Goal: Contribute content

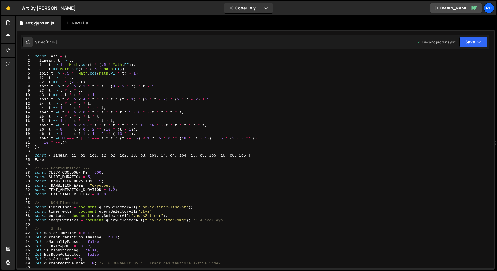
click at [91, 114] on div "const Ease = { linear : t => t , i1 : t => 1 - Math . cos ( t * ( .5 * Math . P…" at bounding box center [263, 165] width 458 height 223
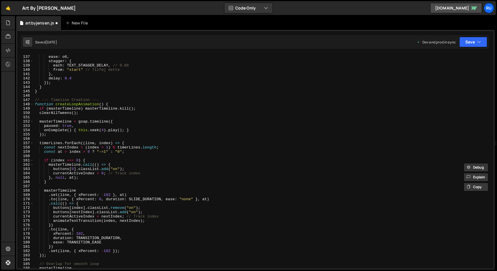
scroll to position [588, 0]
click at [86, 122] on div "ease : o6 , stagger : { each : TEXT_STAGGER_DELAY , // 0.08 from : "start" // T…" at bounding box center [263, 165] width 458 height 223
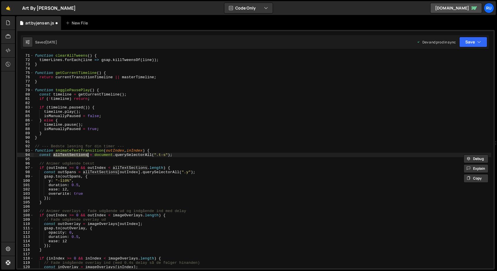
scroll to position [48, 0]
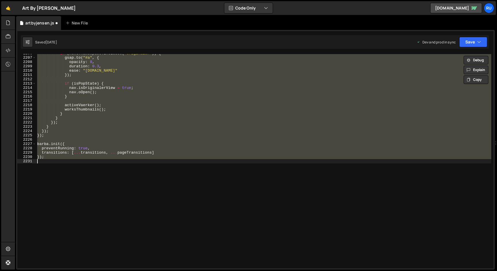
type textarea "fff"
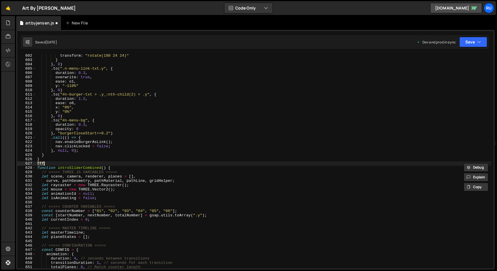
scroll to position [2521, 0]
click at [469, 39] on button "Save" at bounding box center [474, 42] width 28 height 10
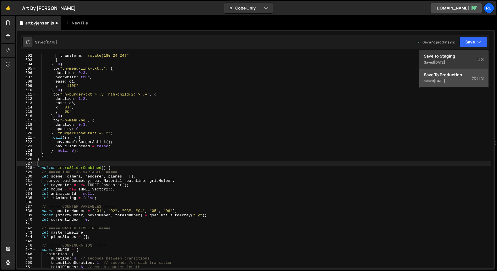
click at [465, 85] on button "Save to Production S Saved [DATE]" at bounding box center [454, 78] width 69 height 19
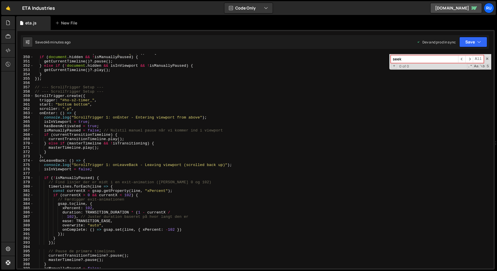
scroll to position [1508, 0]
